Goal: Task Accomplishment & Management: Complete application form

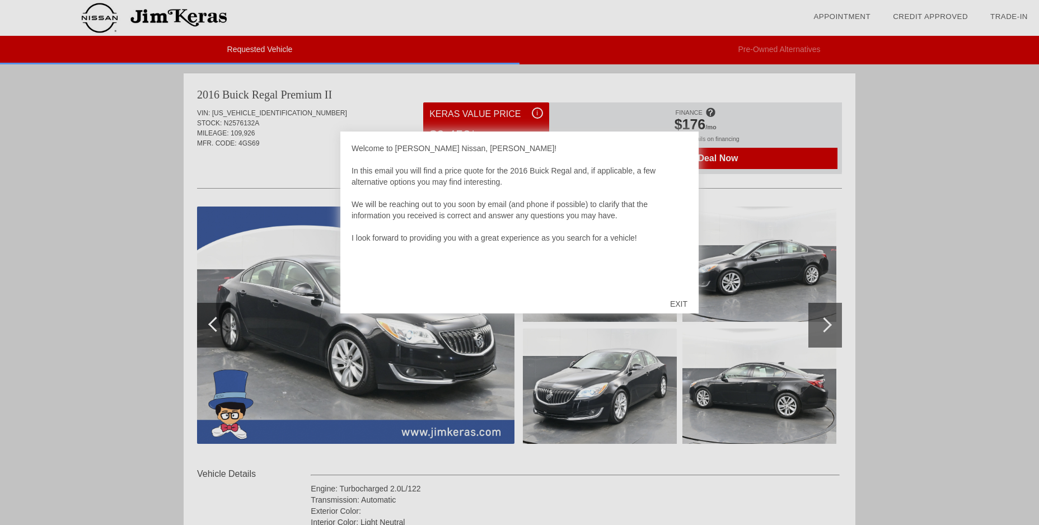
click at [678, 304] on div "EXIT" at bounding box center [679, 304] width 40 height 34
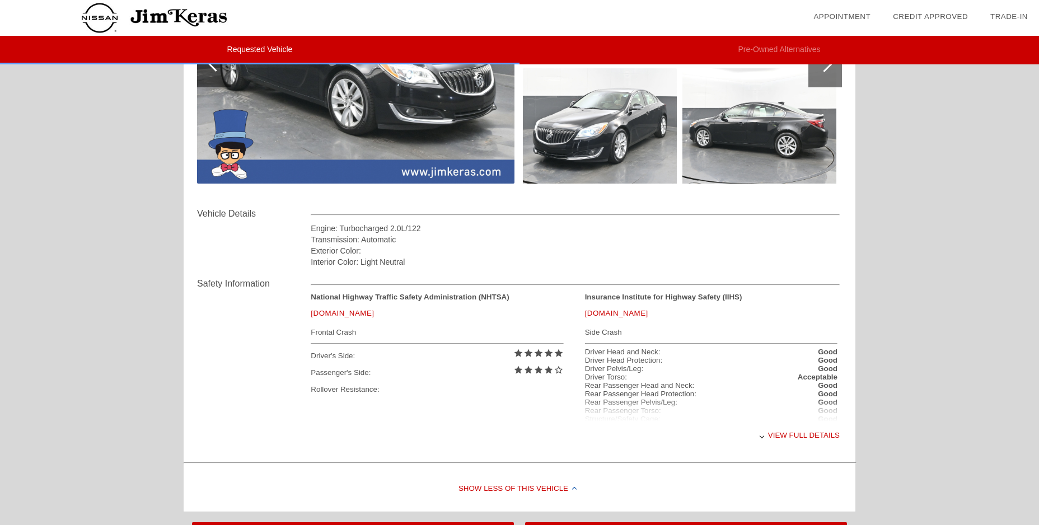
scroll to position [280, 0]
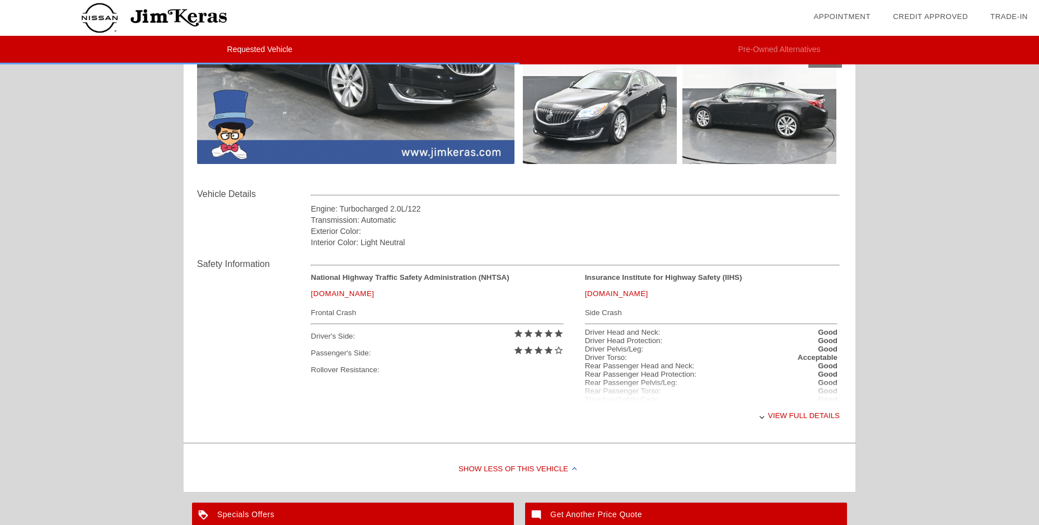
click at [774, 417] on div "View full details" at bounding box center [575, 415] width 529 height 27
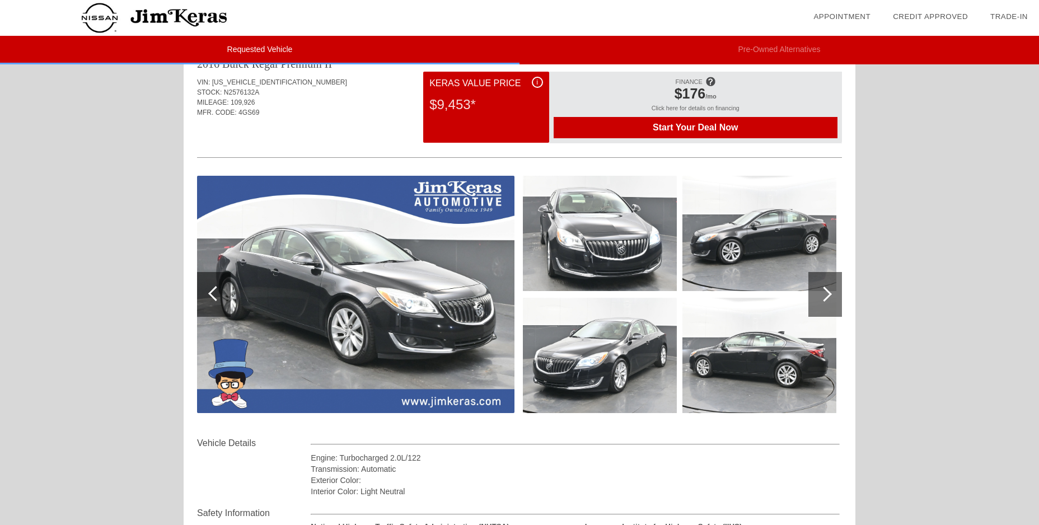
scroll to position [56, 0]
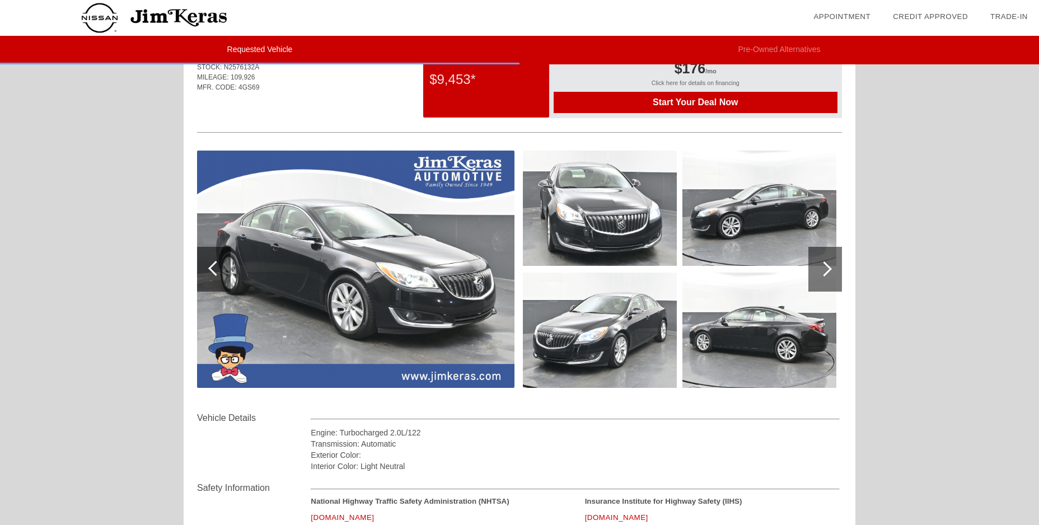
click at [745, 341] on img at bounding box center [759, 330] width 154 height 115
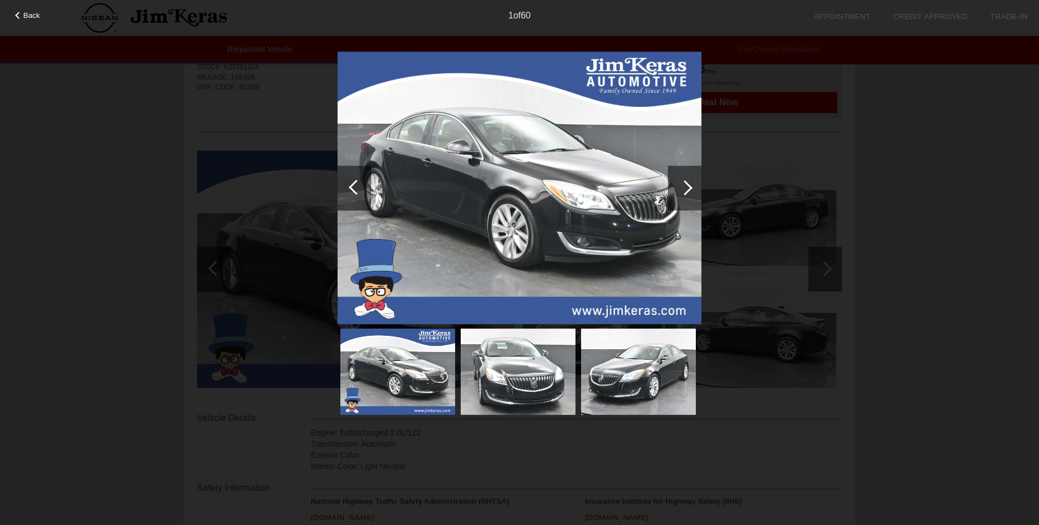
click at [735, 231] on div "Back 1 of 60" at bounding box center [519, 262] width 1039 height 525
click at [843, 233] on div "Back 1 of 60" at bounding box center [519, 262] width 1039 height 525
drag, startPoint x: 701, startPoint y: 182, endPoint x: 695, endPoint y: 183, distance: 6.2
click at [700, 183] on div at bounding box center [685, 188] width 34 height 45
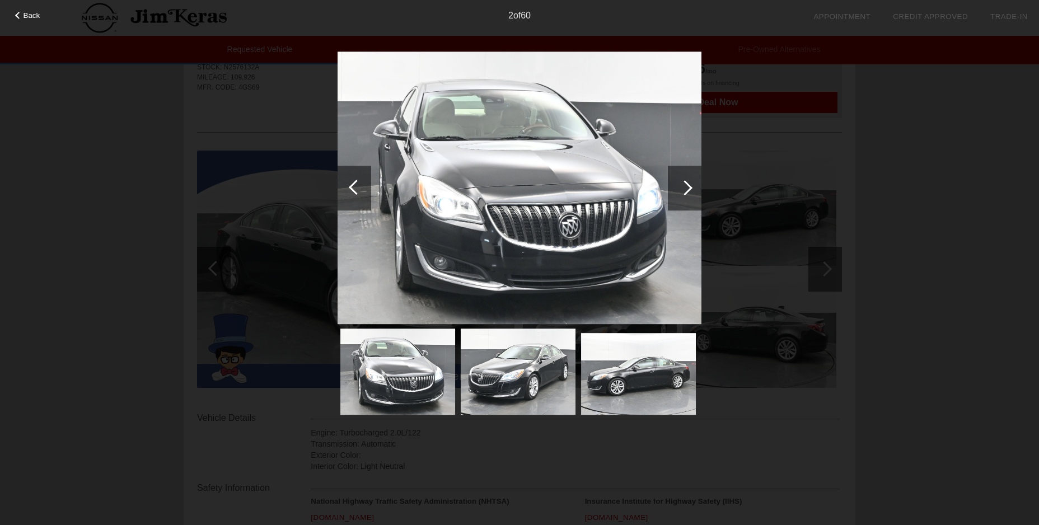
click at [690, 183] on div at bounding box center [685, 188] width 34 height 45
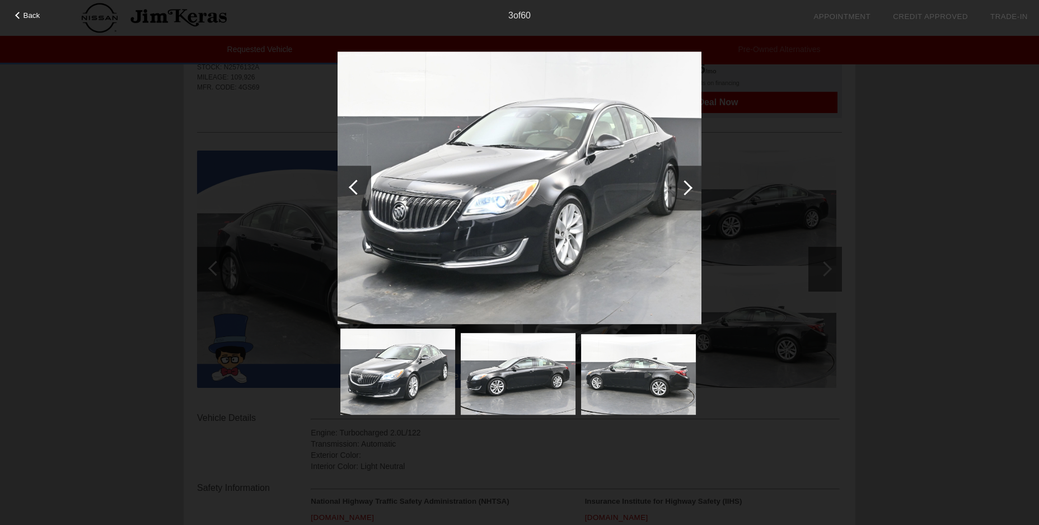
click at [690, 183] on div at bounding box center [685, 188] width 34 height 45
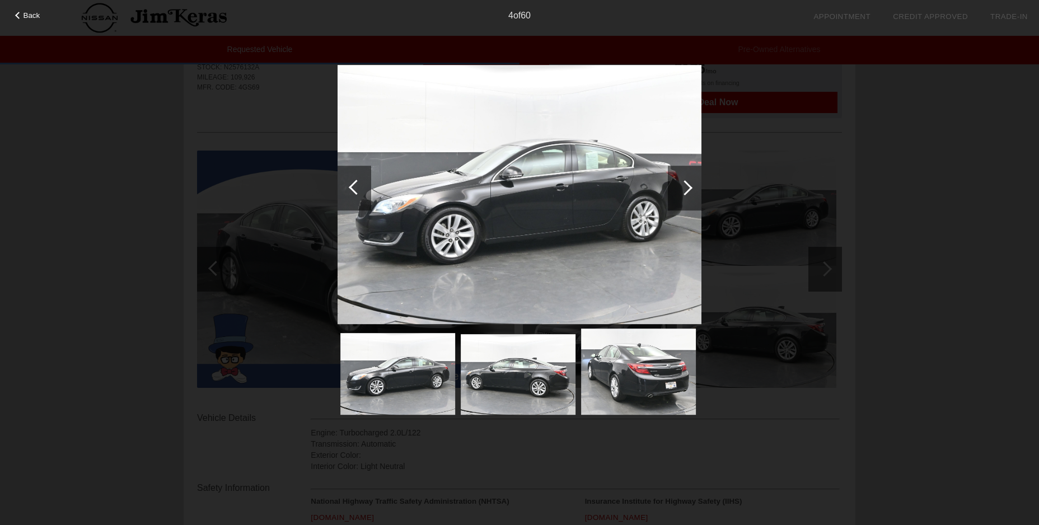
click at [690, 183] on div at bounding box center [685, 188] width 34 height 45
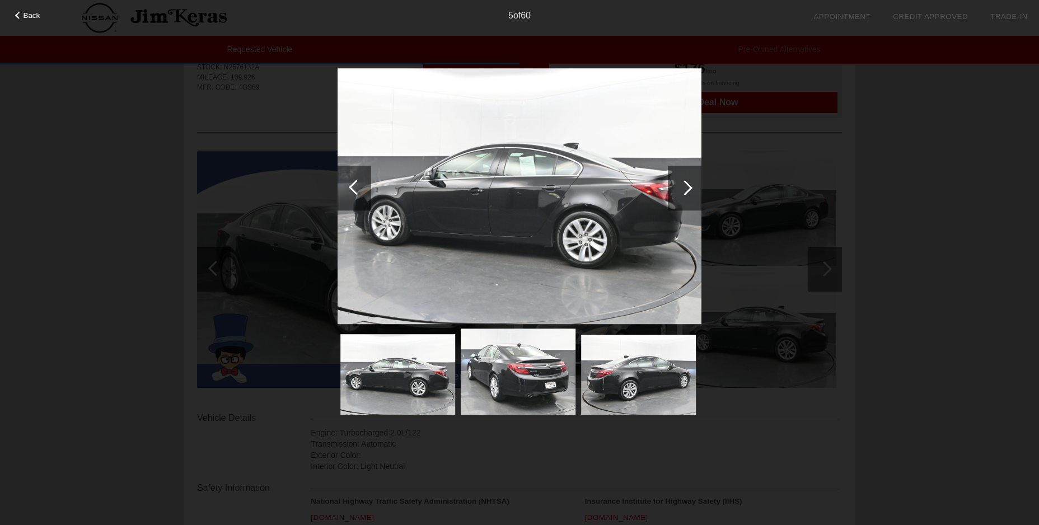
click at [690, 183] on div at bounding box center [685, 188] width 34 height 45
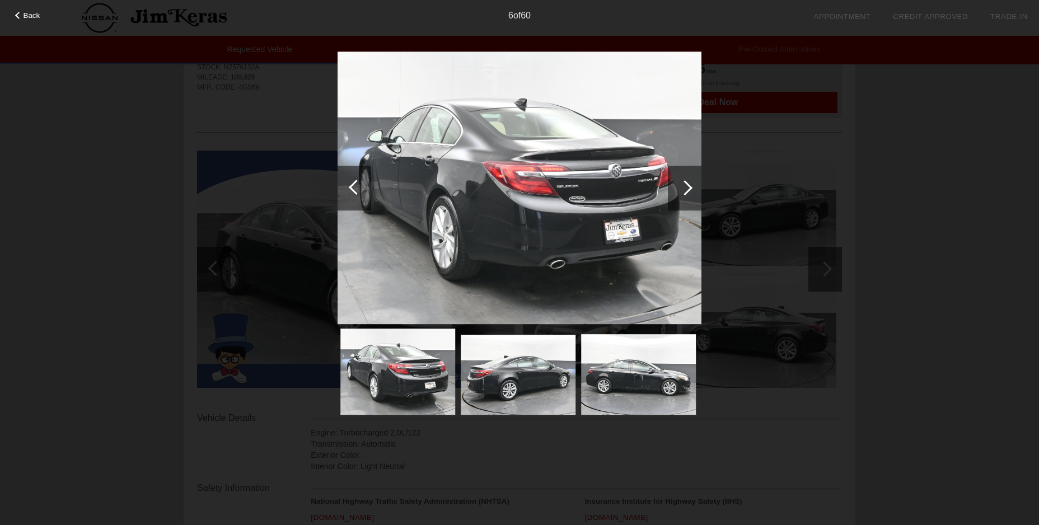
click at [685, 183] on div at bounding box center [684, 187] width 15 height 15
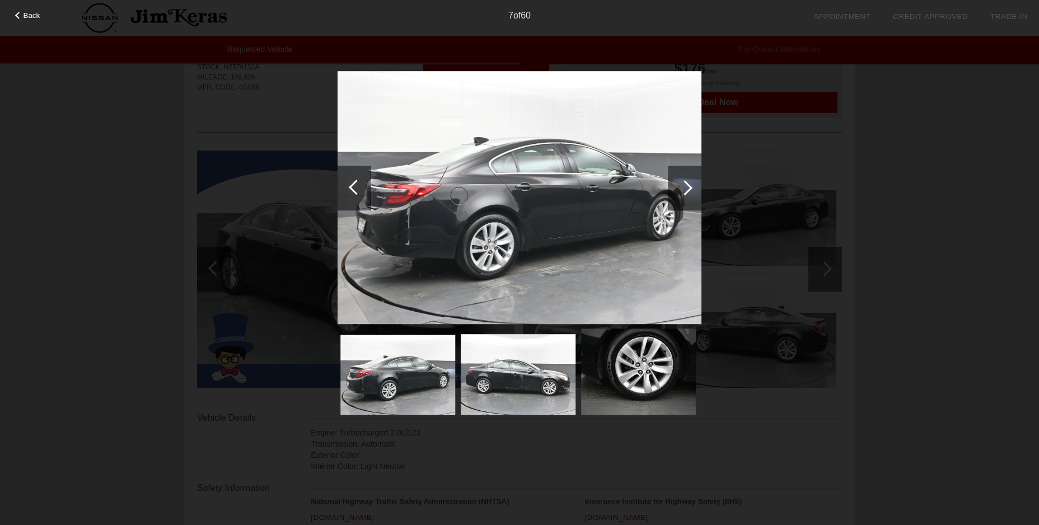
click at [685, 183] on div at bounding box center [684, 187] width 15 height 15
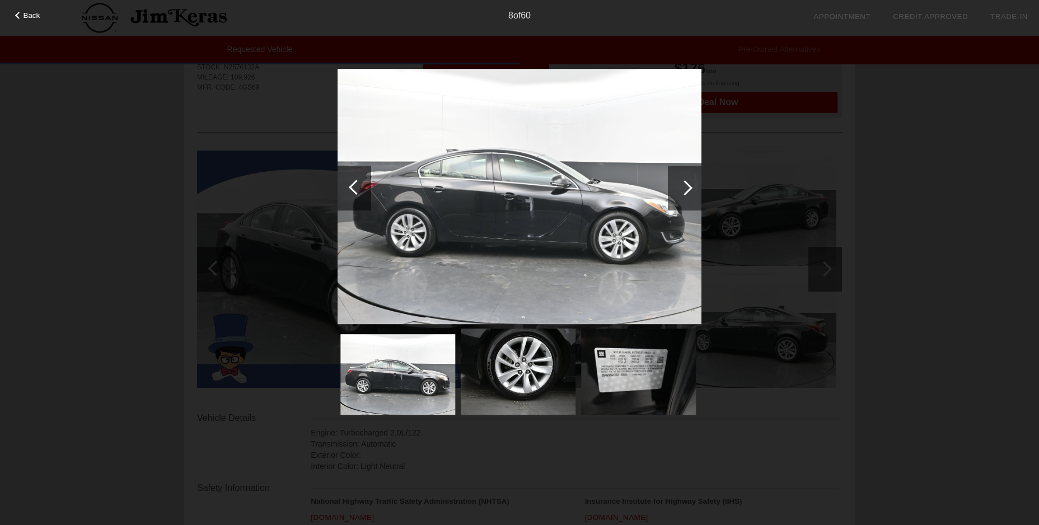
click at [685, 183] on div at bounding box center [684, 187] width 15 height 15
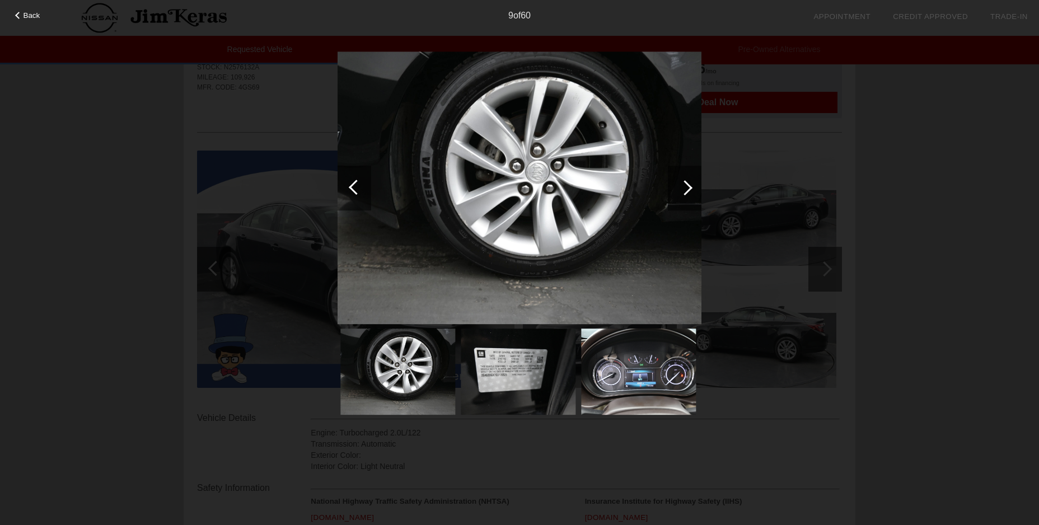
click at [685, 183] on div at bounding box center [684, 187] width 15 height 15
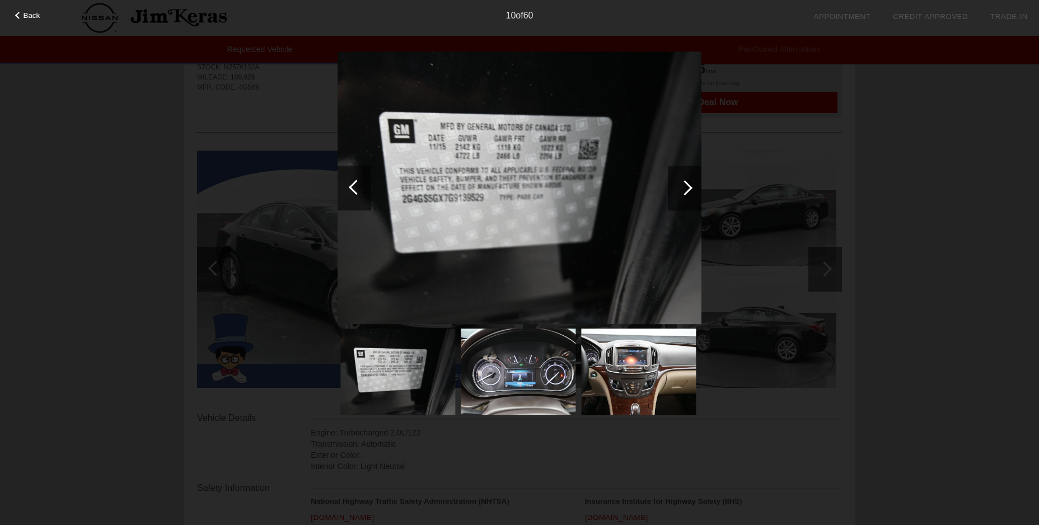
click at [685, 183] on div at bounding box center [684, 187] width 15 height 15
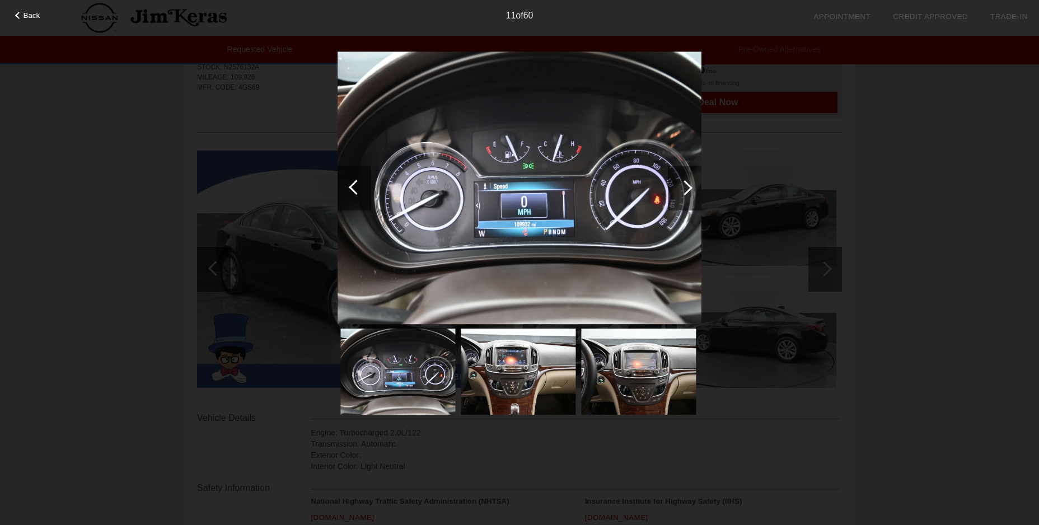
click at [685, 183] on div at bounding box center [684, 187] width 15 height 15
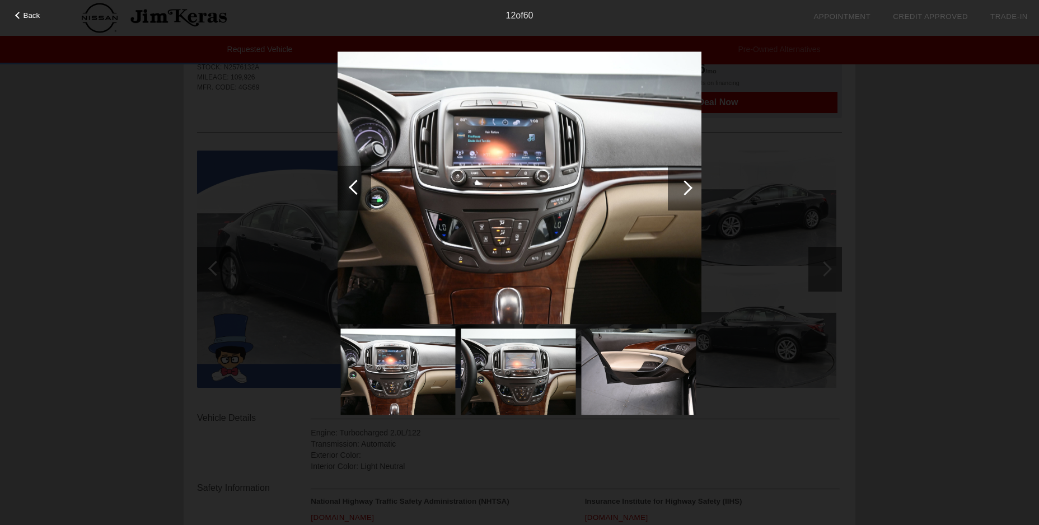
click at [685, 183] on div at bounding box center [684, 187] width 15 height 15
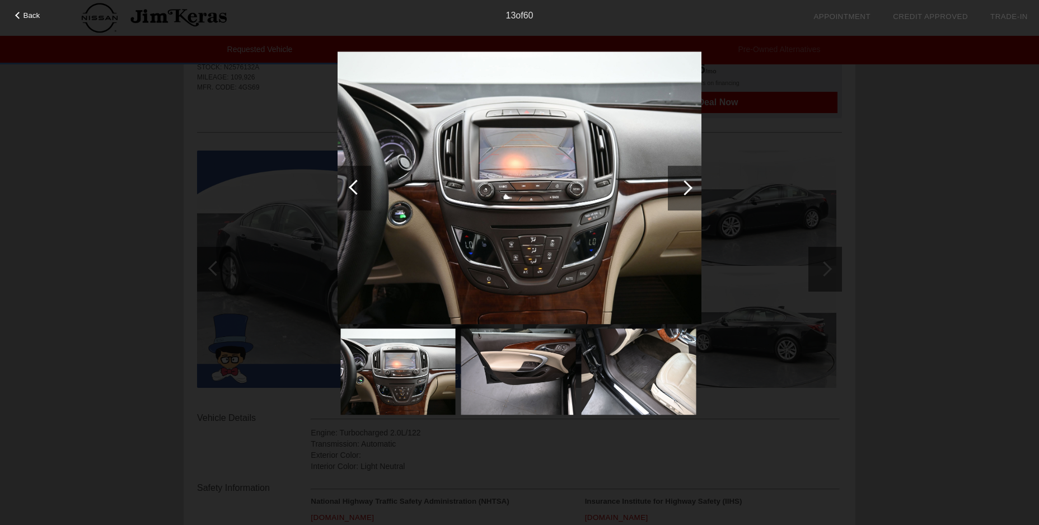
click at [685, 183] on div at bounding box center [684, 187] width 15 height 15
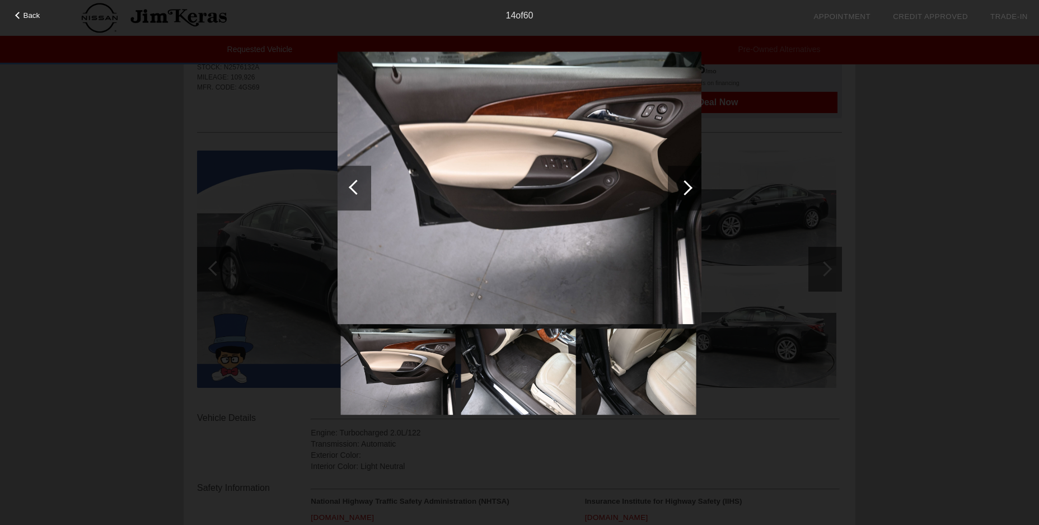
click at [685, 183] on div at bounding box center [684, 187] width 15 height 15
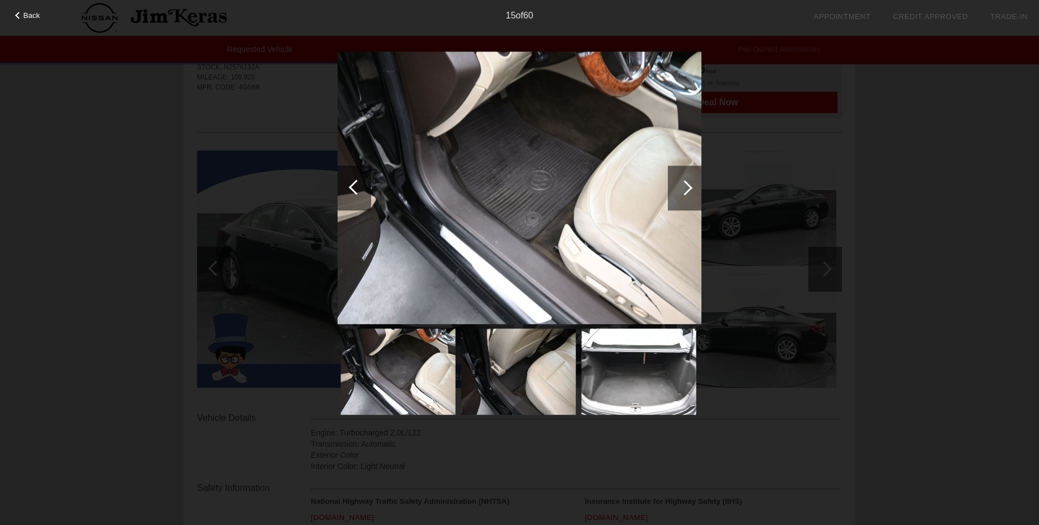
click at [685, 183] on div at bounding box center [684, 187] width 15 height 15
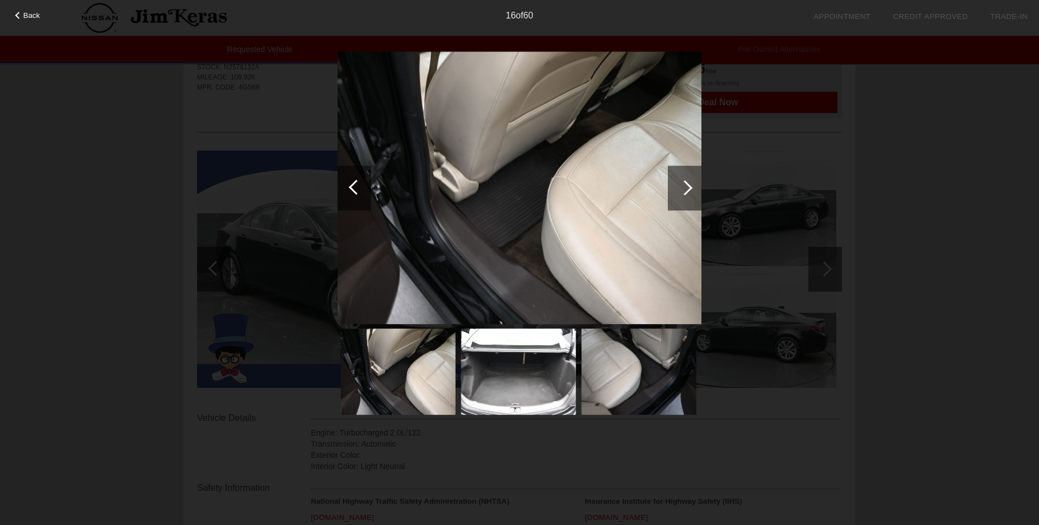
click at [685, 183] on div at bounding box center [684, 187] width 15 height 15
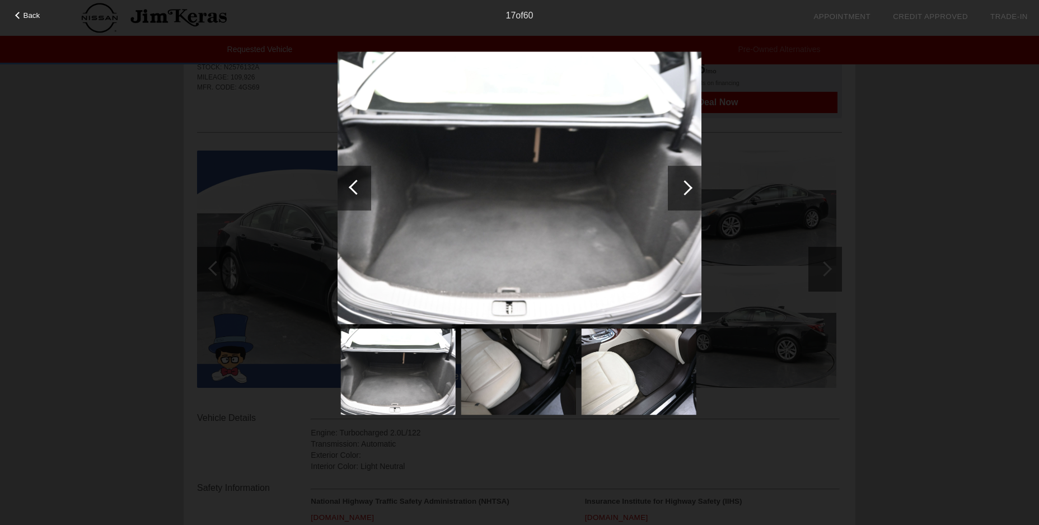
click at [685, 183] on div at bounding box center [684, 187] width 15 height 15
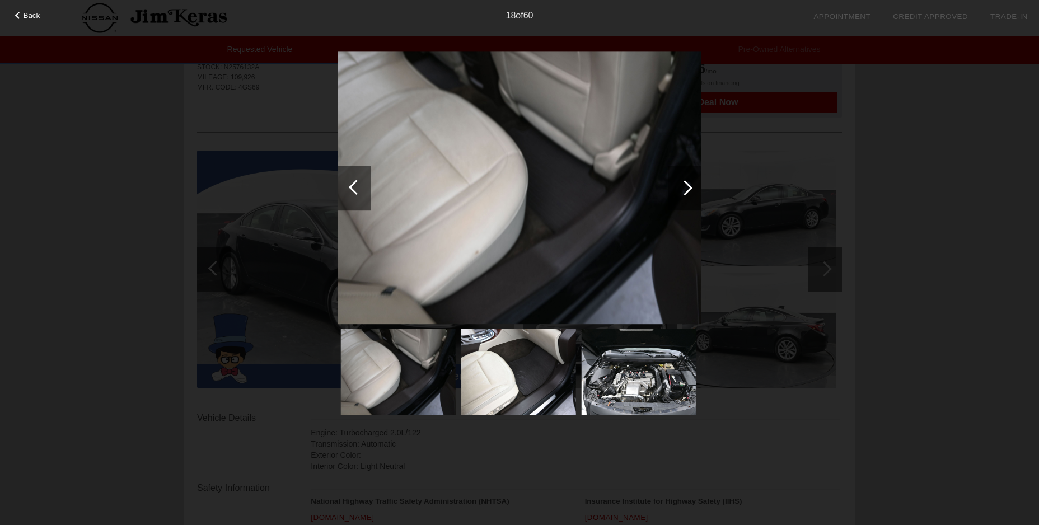
click at [685, 183] on div at bounding box center [684, 187] width 15 height 15
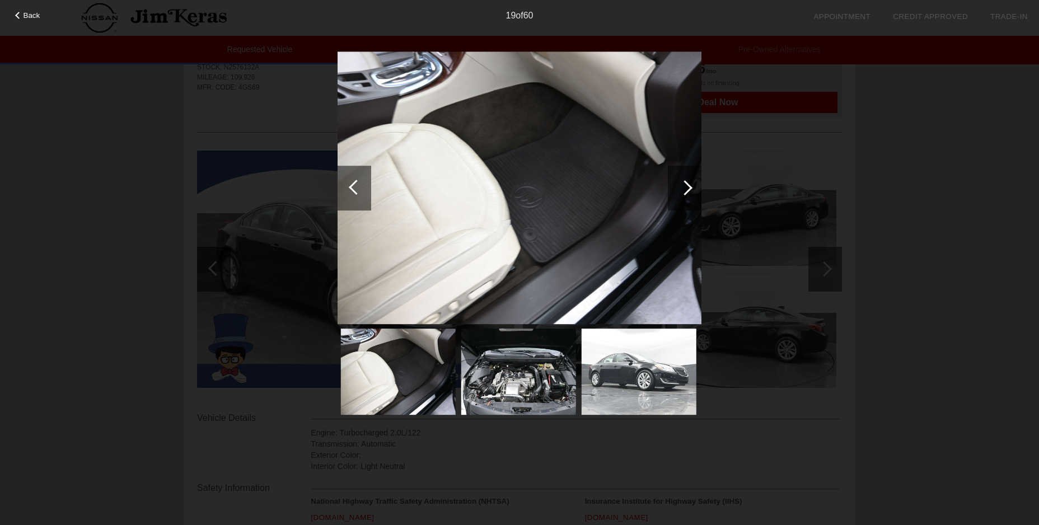
click at [685, 183] on div at bounding box center [684, 187] width 15 height 15
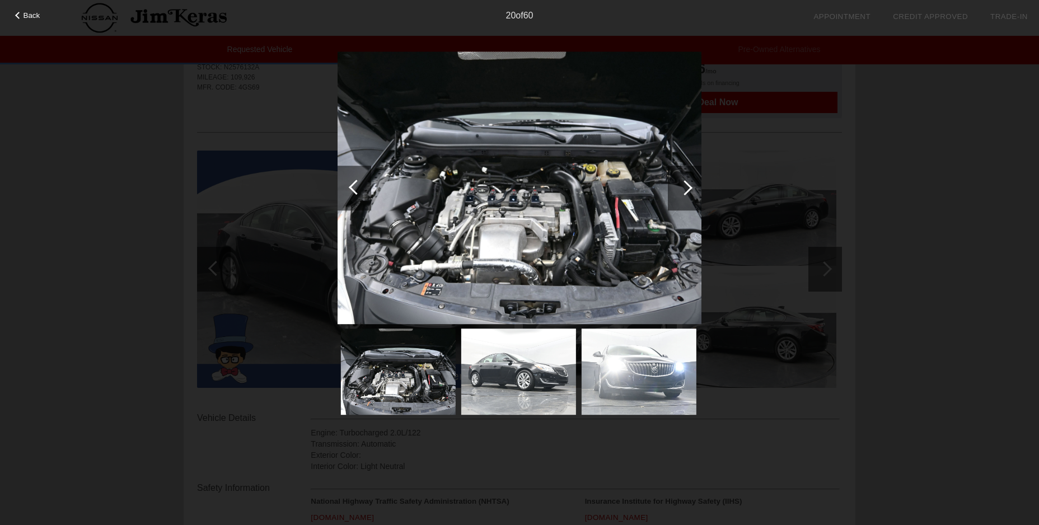
click at [685, 183] on div at bounding box center [684, 187] width 15 height 15
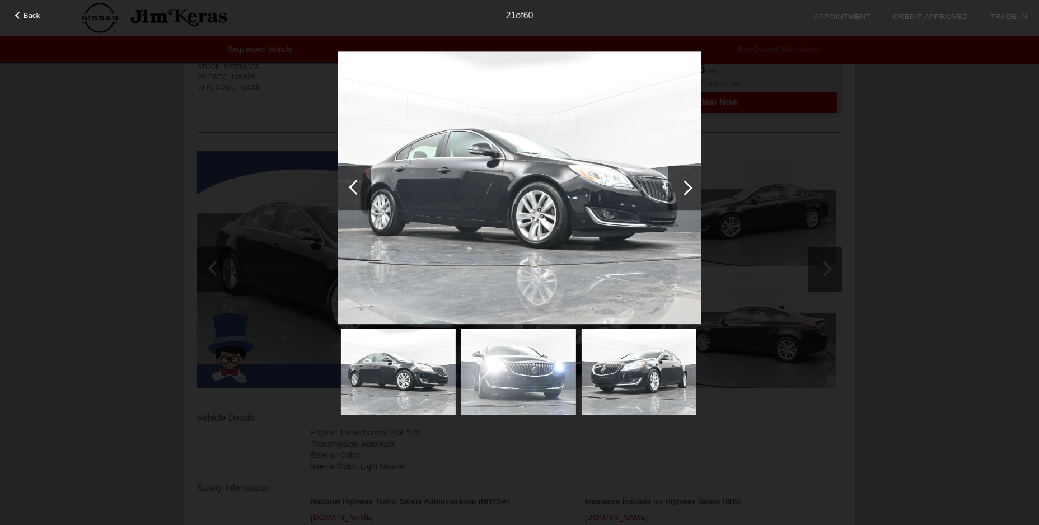
click at [685, 183] on div at bounding box center [684, 187] width 15 height 15
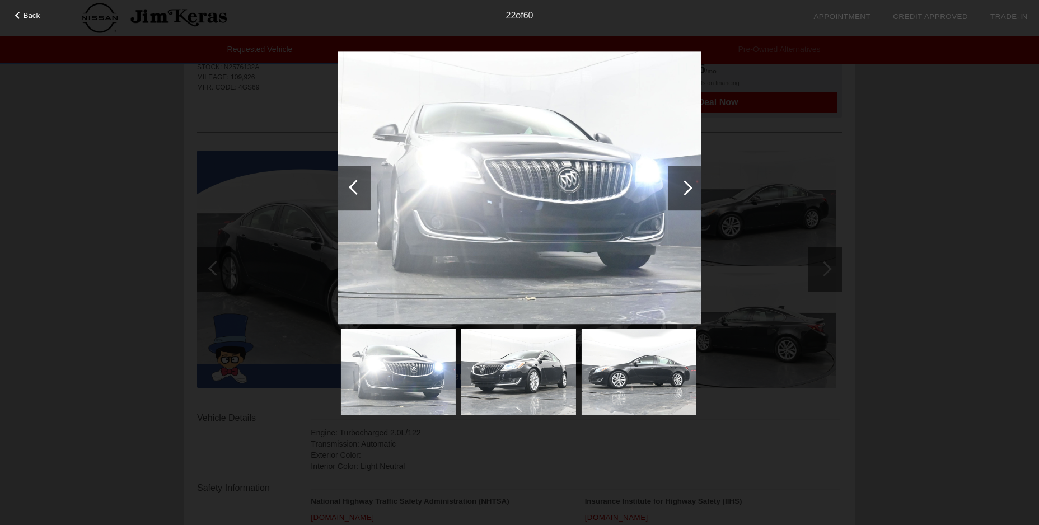
click at [685, 183] on div at bounding box center [684, 187] width 15 height 15
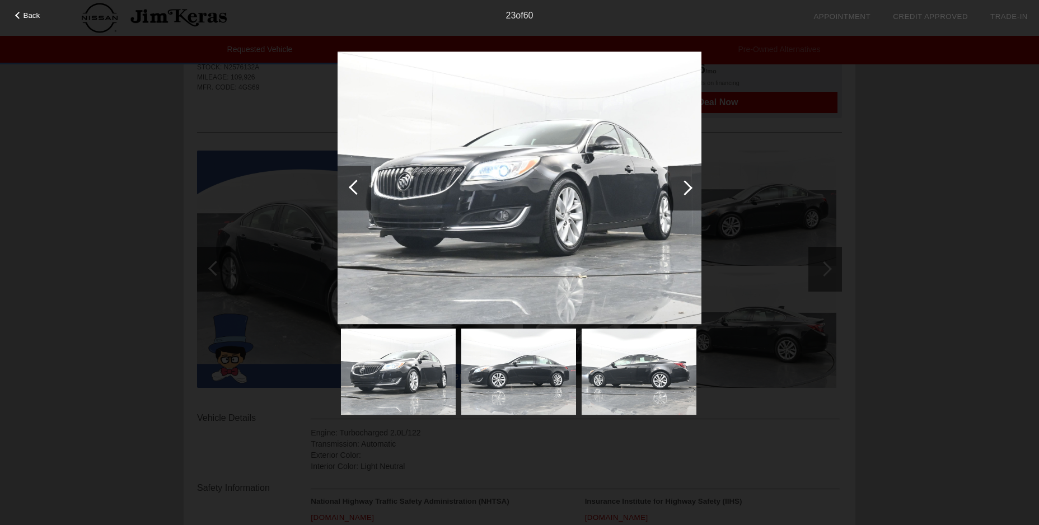
click at [685, 183] on div at bounding box center [684, 187] width 15 height 15
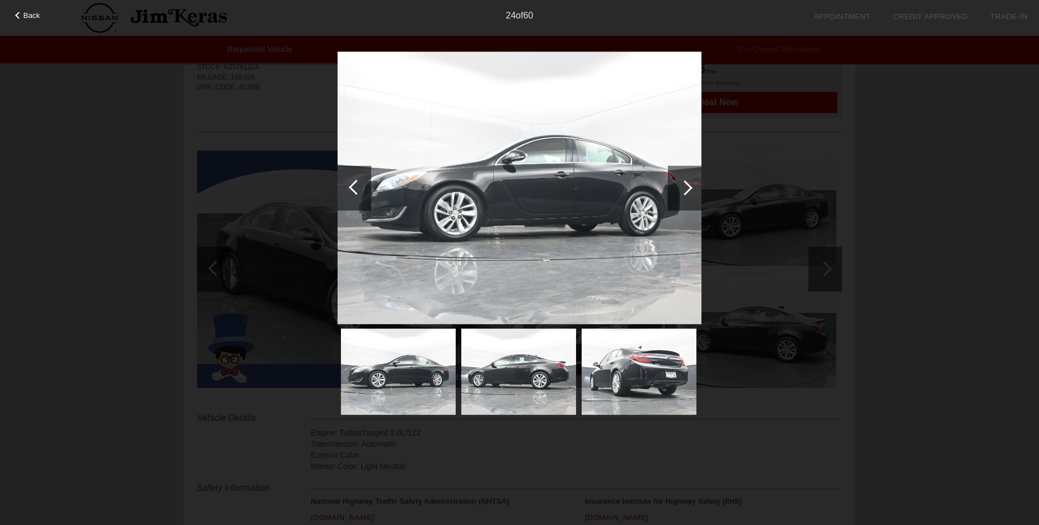
click at [685, 183] on div at bounding box center [684, 187] width 15 height 15
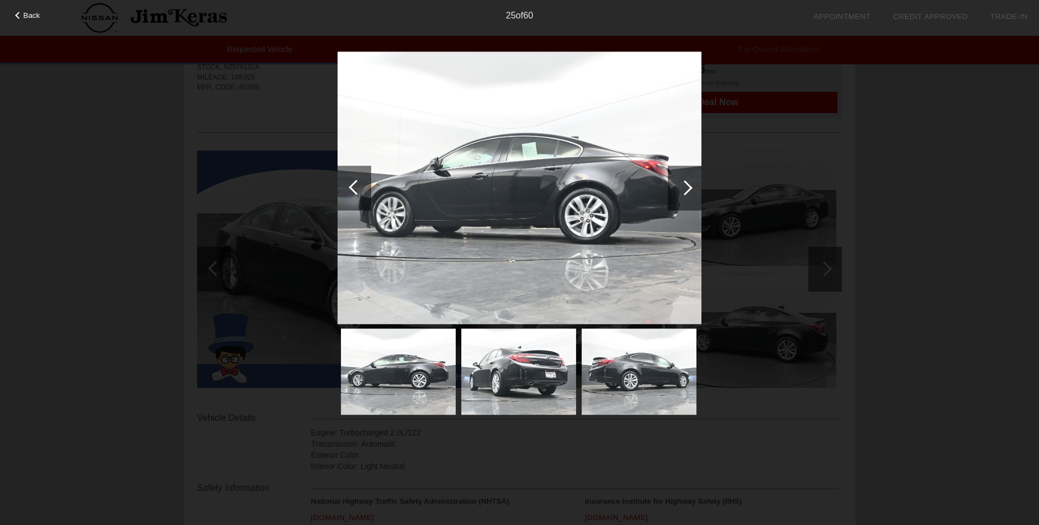
click at [685, 183] on div at bounding box center [684, 187] width 15 height 15
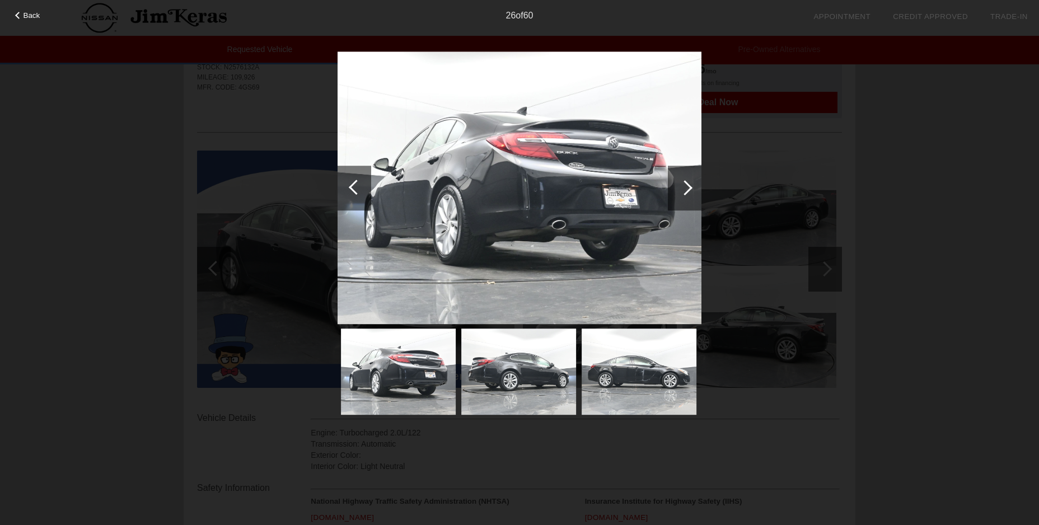
click at [685, 183] on div at bounding box center [684, 187] width 15 height 15
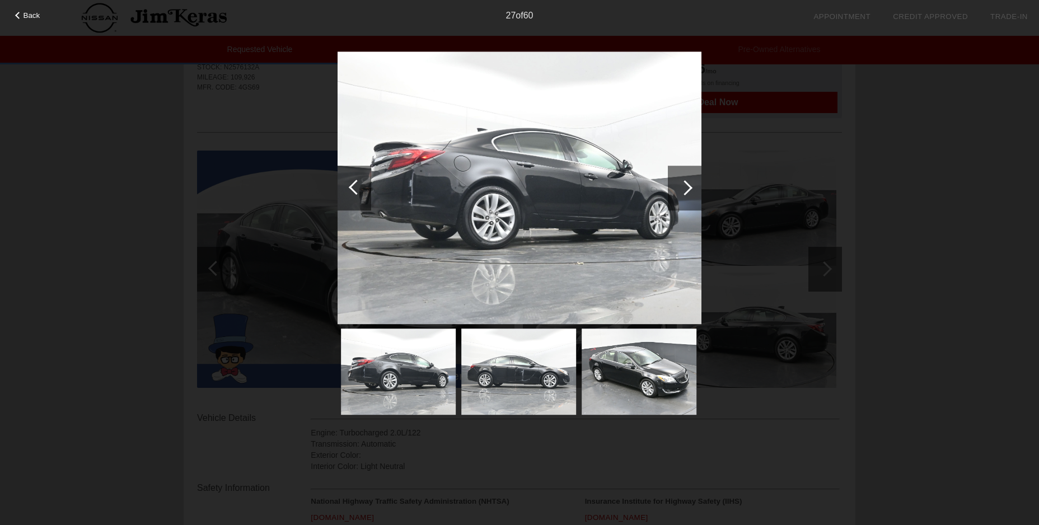
click at [362, 186] on div at bounding box center [356, 187] width 15 height 15
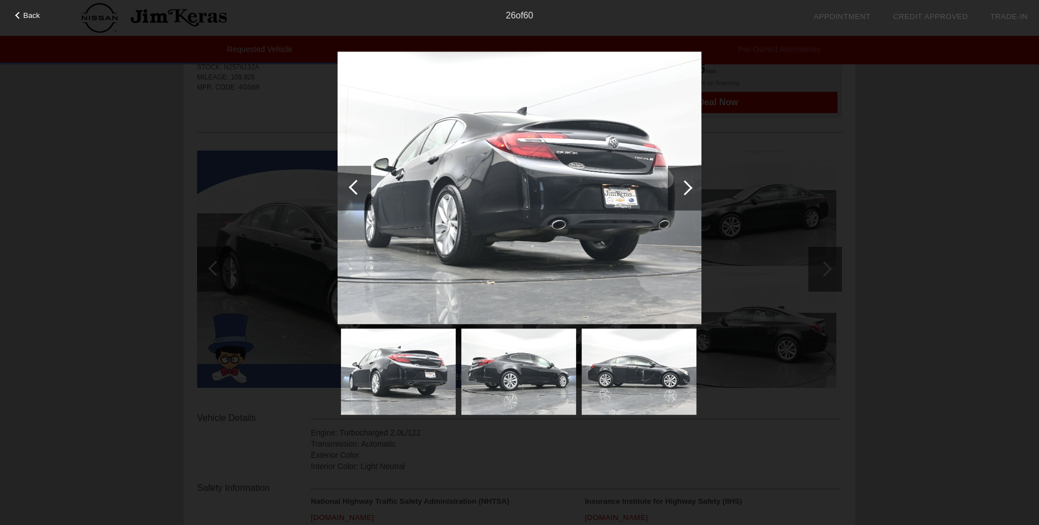
click at [917, 175] on div "Back 26 of 60" at bounding box center [519, 262] width 1039 height 525
click at [687, 55] on img at bounding box center [520, 188] width 364 height 273
click at [648, 495] on div "Back 26 of 60" at bounding box center [519, 262] width 1039 height 525
click at [697, 59] on img at bounding box center [520, 188] width 364 height 273
click at [694, 59] on img at bounding box center [520, 188] width 364 height 273
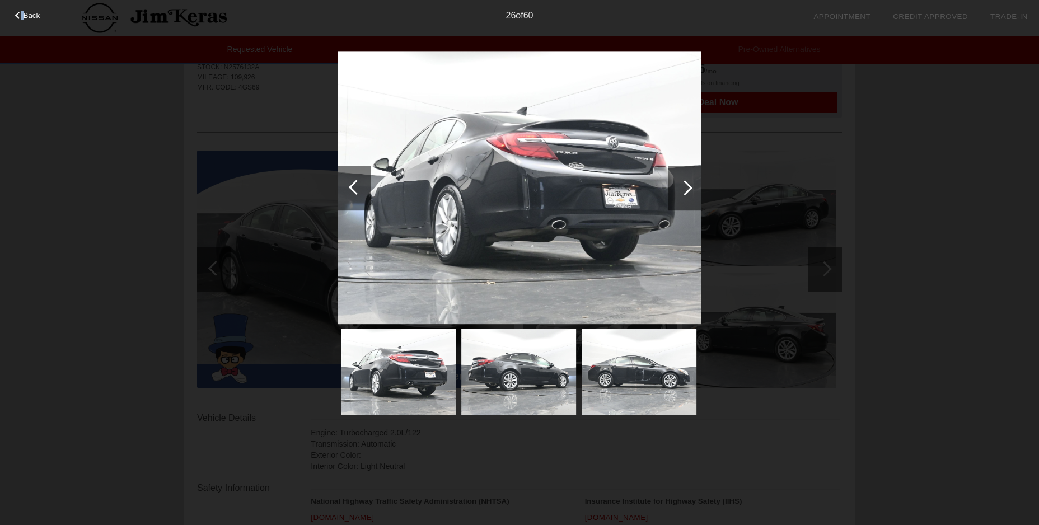
click at [24, 13] on div "Back" at bounding box center [28, 14] width 56 height 6
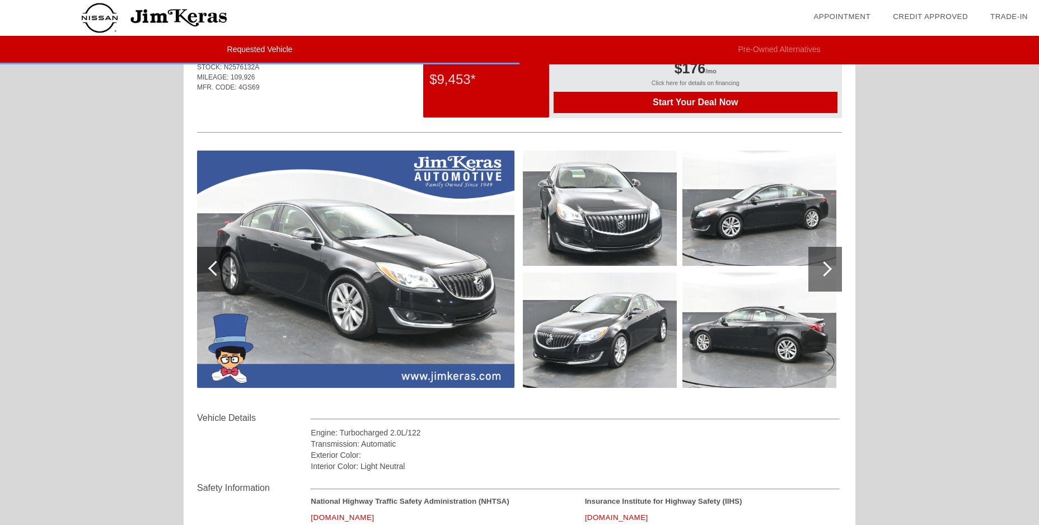
click at [680, 103] on span "Start Your Deal Now" at bounding box center [696, 102] width 256 height 10
